Goal: Task Accomplishment & Management: Manage account settings

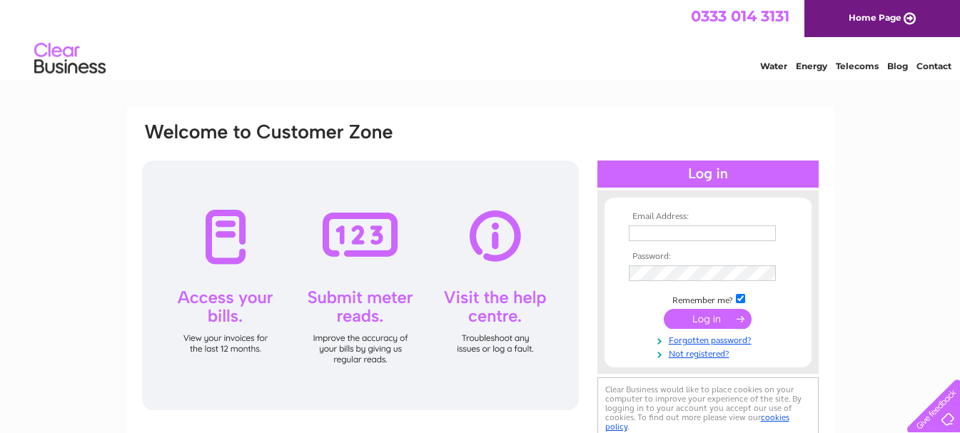
click at [666, 233] on input "text" at bounding box center [701, 233] width 147 height 16
type input "accounts@dohertyandlafferty.co.uk"
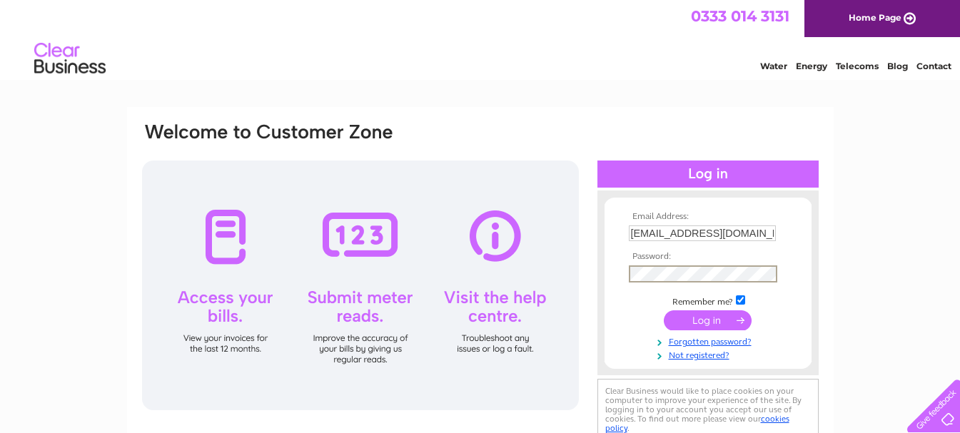
click at [663, 310] on input "submit" at bounding box center [707, 320] width 88 height 20
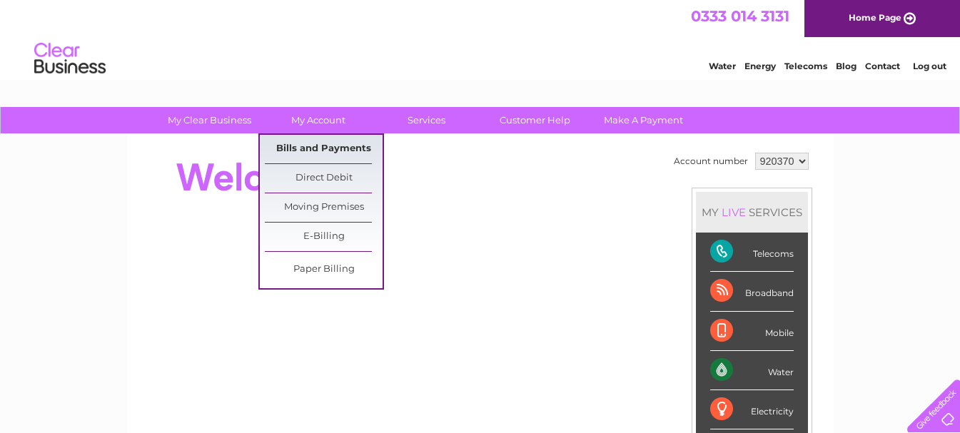
click at [322, 146] on link "Bills and Payments" at bounding box center [324, 149] width 118 height 29
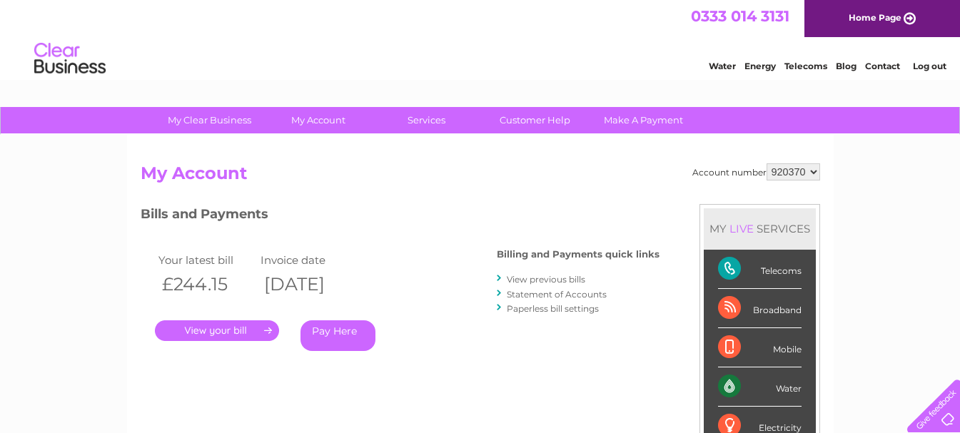
click at [233, 327] on link "." at bounding box center [217, 330] width 124 height 21
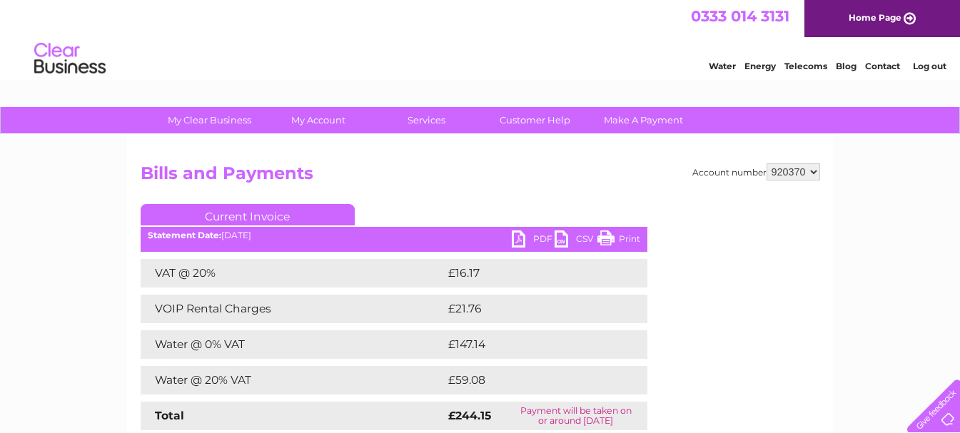
click at [526, 233] on link "PDF" at bounding box center [533, 240] width 43 height 21
